Goal: Register for event/course

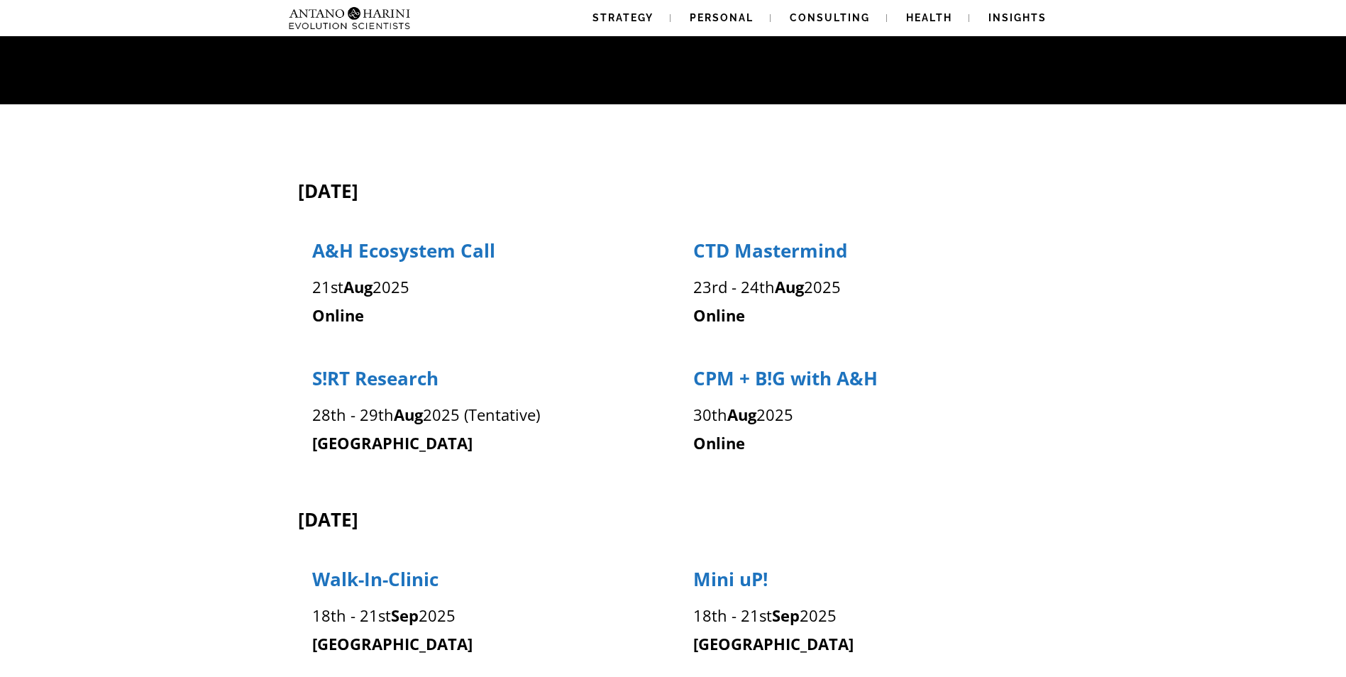
scroll to position [189, 0]
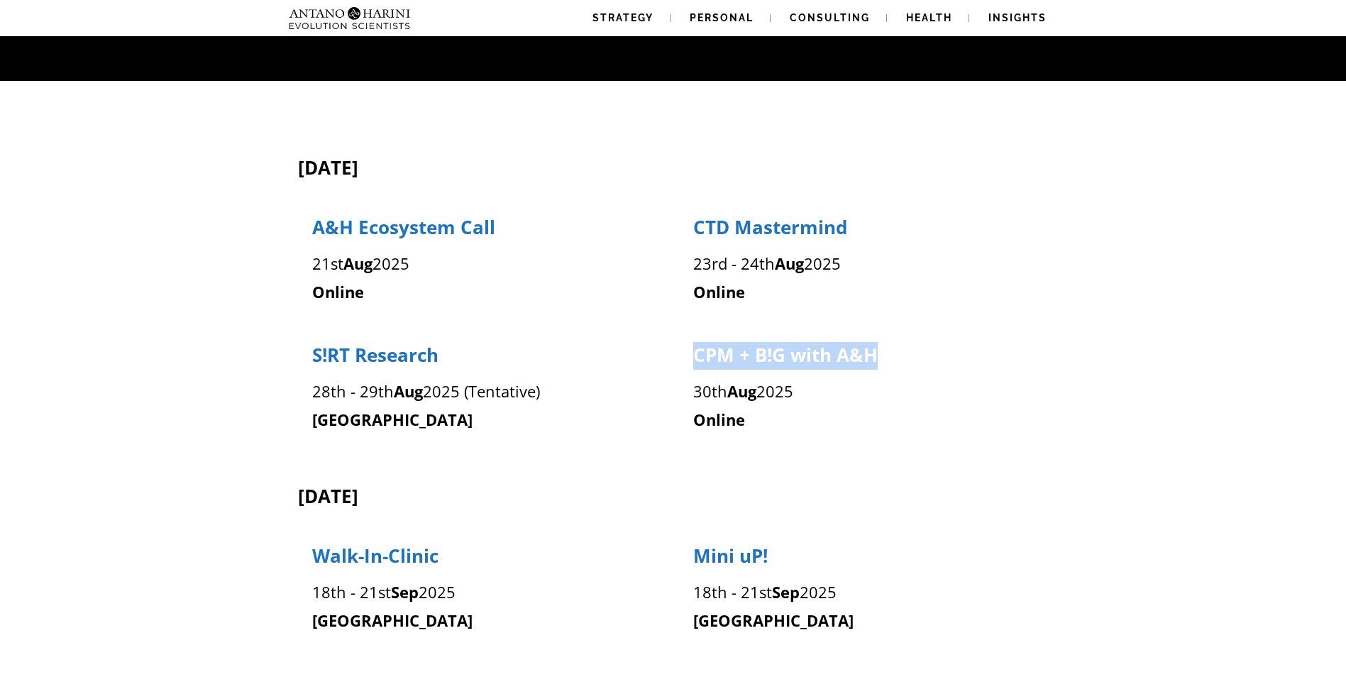
drag, startPoint x: 698, startPoint y: 357, endPoint x: 896, endPoint y: 356, distance: 198.0
click at [896, 356] on p "CPM + B!G with A&H" at bounding box center [863, 356] width 341 height 27
drag, startPoint x: 896, startPoint y: 356, endPoint x: 837, endPoint y: 409, distance: 78.9
click at [837, 409] on p "Online" at bounding box center [863, 420] width 341 height 28
click at [784, 356] on span "CPM + B!G with A&H" at bounding box center [785, 355] width 185 height 26
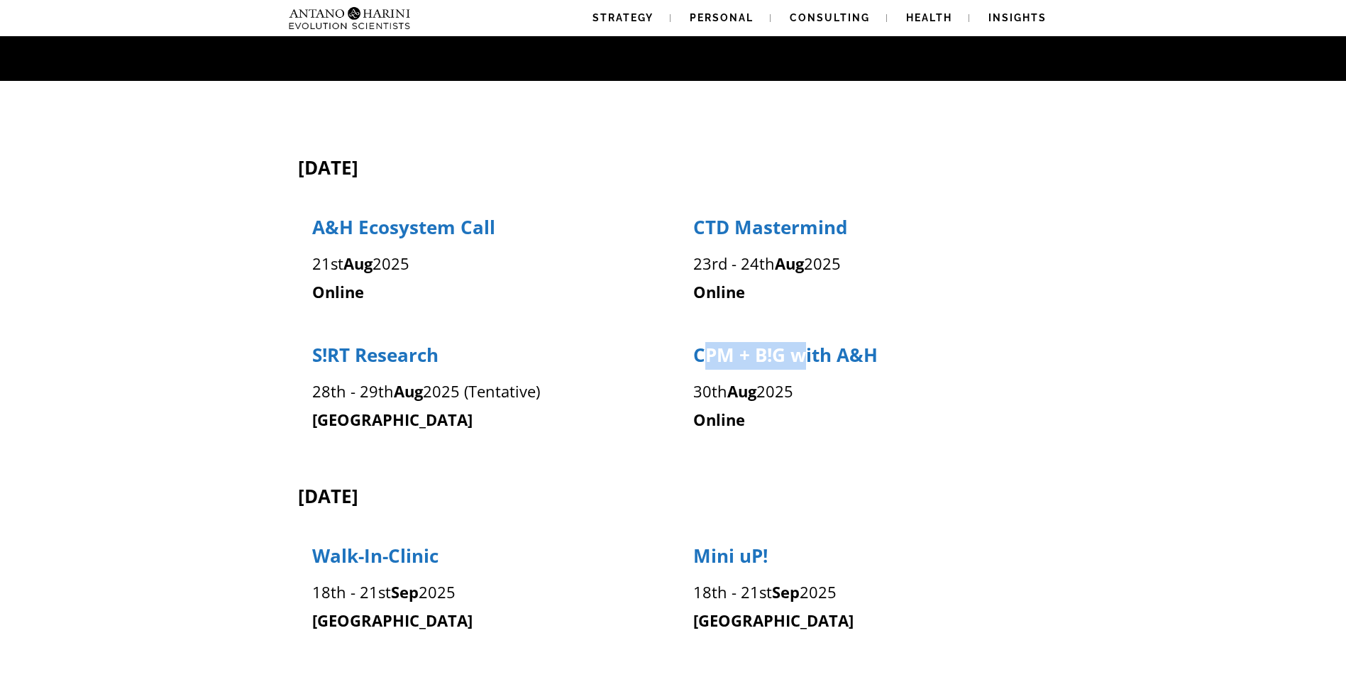
drag, startPoint x: 700, startPoint y: 360, endPoint x: 801, endPoint y: 359, distance: 100.8
click at [801, 359] on span "CPM + B!G with A&H" at bounding box center [785, 355] width 185 height 26
drag, startPoint x: 801, startPoint y: 359, endPoint x: 818, endPoint y: 412, distance: 55.7
click at [818, 412] on p "Online" at bounding box center [863, 420] width 341 height 28
drag, startPoint x: 697, startPoint y: 358, endPoint x: 881, endPoint y: 355, distance: 183.8
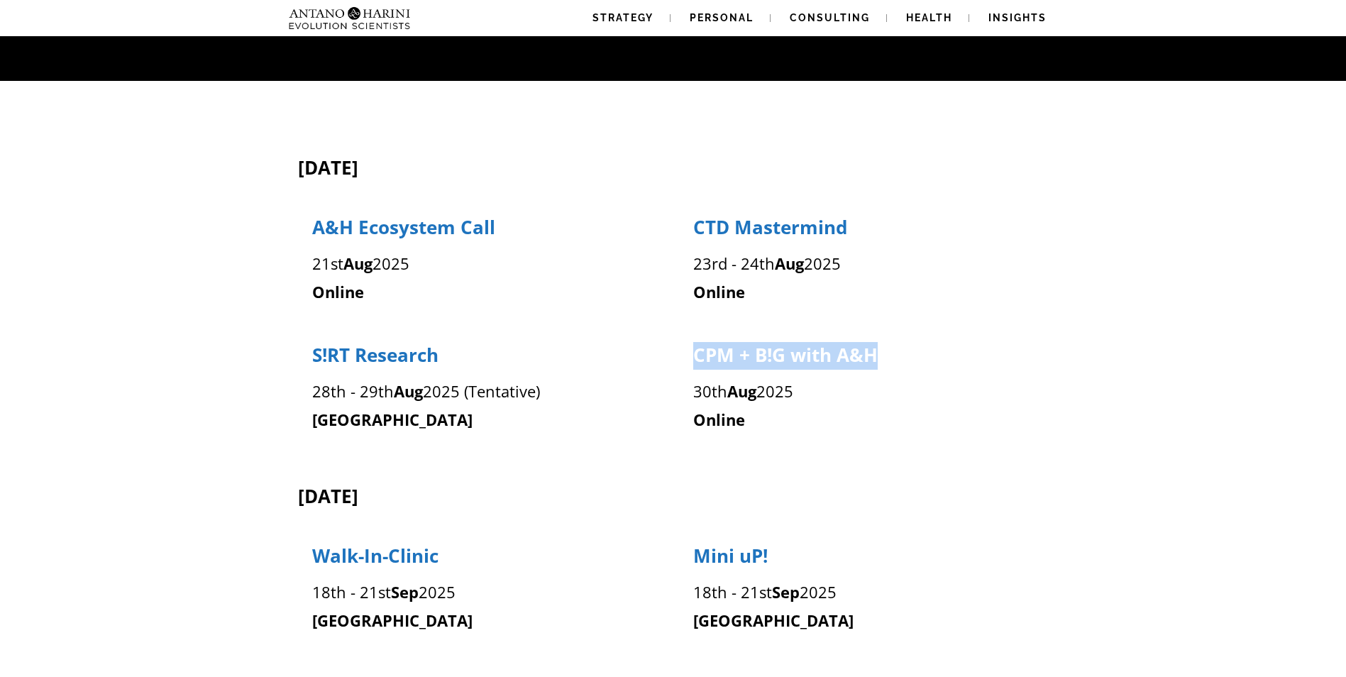
click at [881, 355] on p "CPM + B!G with A&H" at bounding box center [863, 356] width 341 height 27
drag, startPoint x: 881, startPoint y: 355, endPoint x: 831, endPoint y: 394, distance: 63.2
click at [831, 394] on p "[DATE]" at bounding box center [863, 392] width 341 height 28
drag, startPoint x: 883, startPoint y: 358, endPoint x: 685, endPoint y: 357, distance: 198.0
click at [685, 357] on div "CPM + B!G with A&H [DATE] Online" at bounding box center [863, 388] width 371 height 92
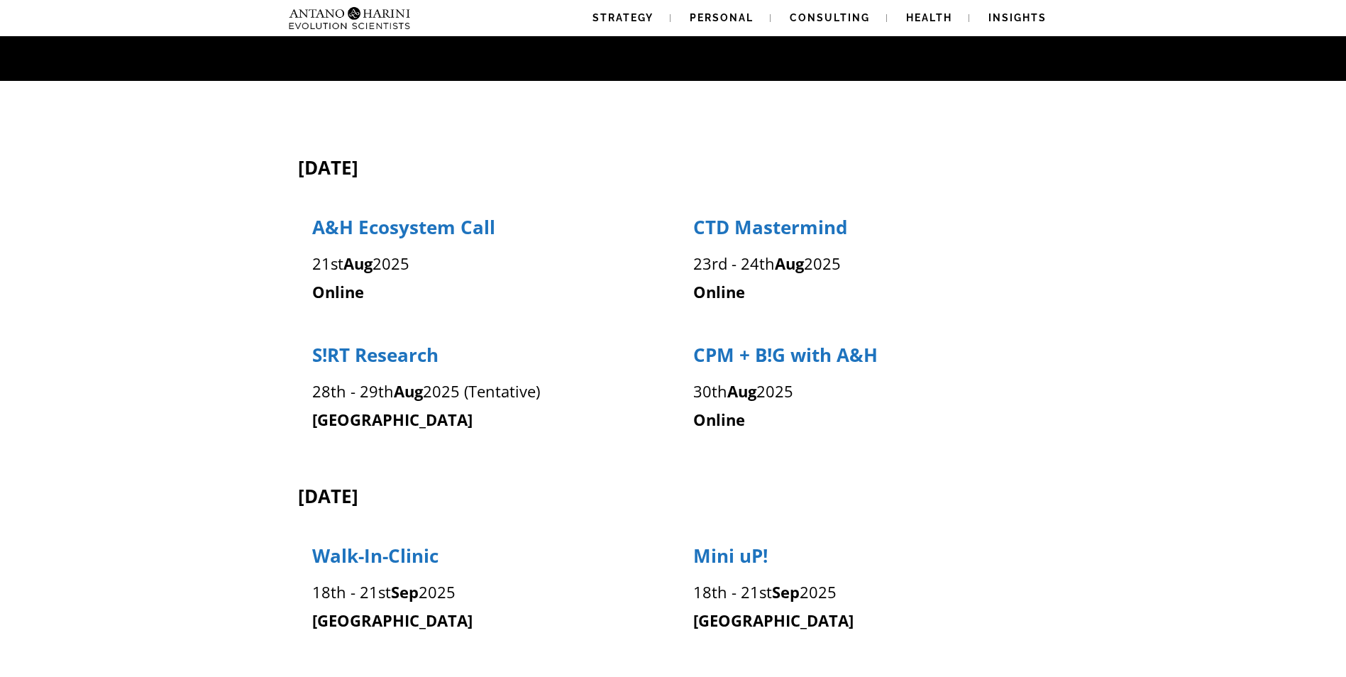
drag, startPoint x: 685, startPoint y: 357, endPoint x: 731, endPoint y: 393, distance: 58.6
click at [731, 392] on strong "Aug" at bounding box center [741, 390] width 29 height 21
drag, startPoint x: 732, startPoint y: 393, endPoint x: 806, endPoint y: 392, distance: 73.8
click at [806, 392] on p "[DATE]" at bounding box center [863, 392] width 341 height 28
drag, startPoint x: 806, startPoint y: 392, endPoint x: 822, endPoint y: 400, distance: 17.5
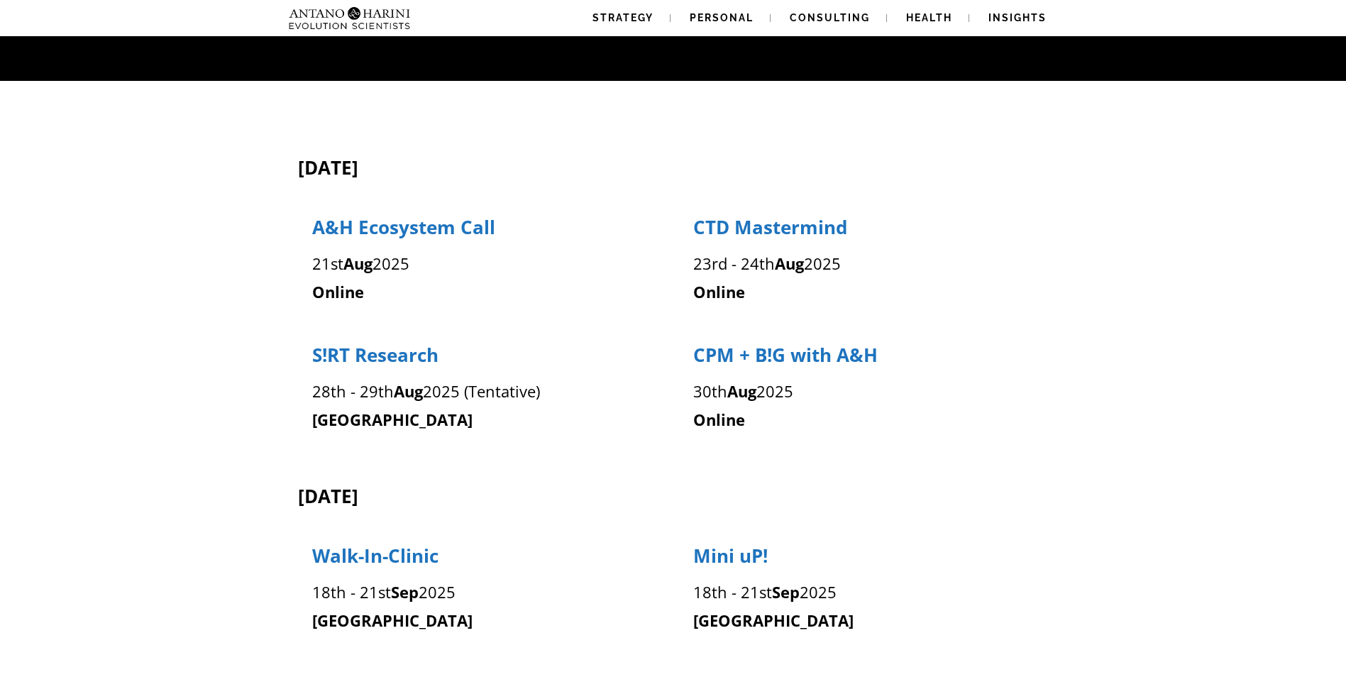
click at [823, 400] on p "[DATE]" at bounding box center [863, 392] width 341 height 28
drag, startPoint x: 695, startPoint y: 351, endPoint x: 871, endPoint y: 368, distance: 176.8
click at [871, 368] on span "CPM + B!G with A&H" at bounding box center [785, 355] width 185 height 26
drag, startPoint x: 691, startPoint y: 391, endPoint x: 806, endPoint y: 392, distance: 115.7
click at [806, 392] on div "CPM + B!G with A&H [DATE] Online" at bounding box center [863, 388] width 371 height 92
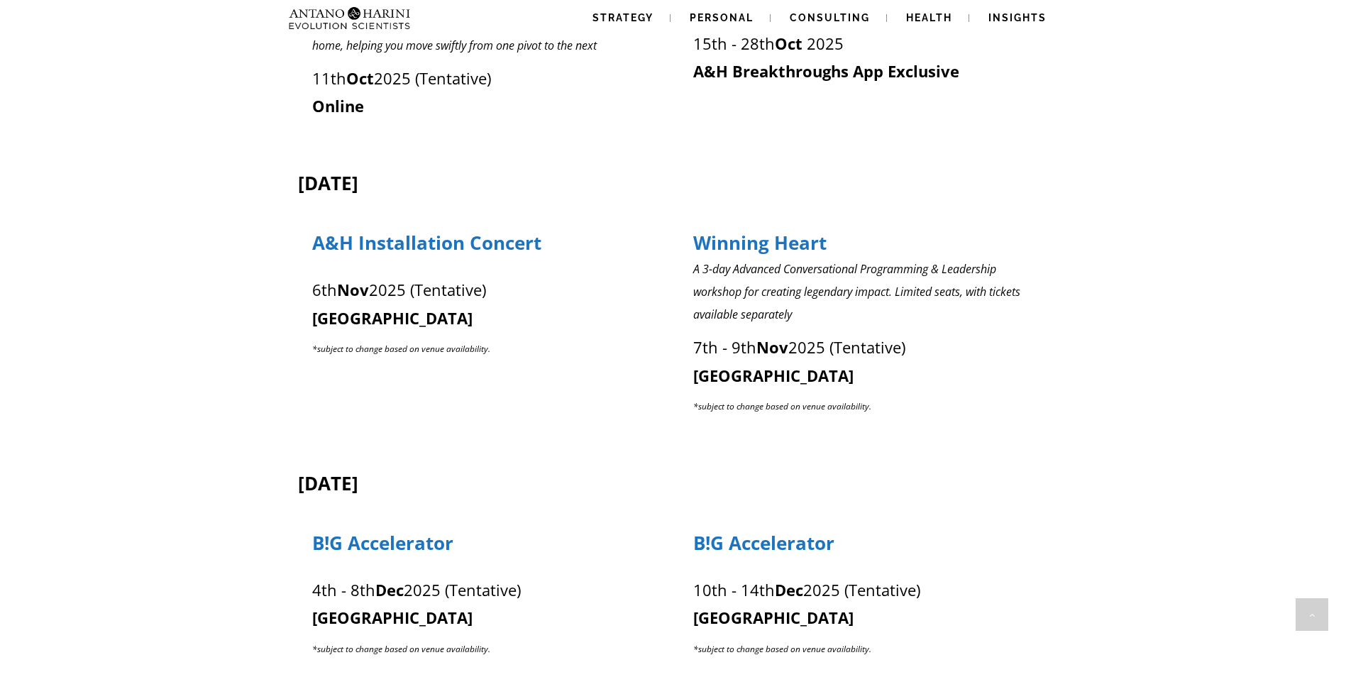
scroll to position [1136, 0]
